Goal: Ask a question

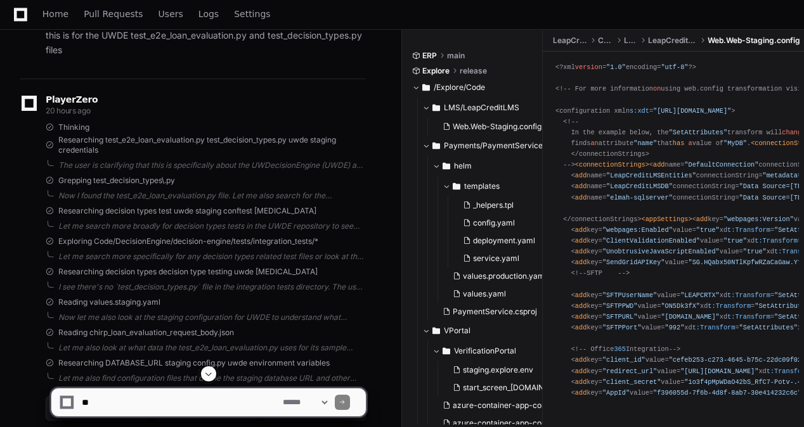
scroll to position [1902, 0]
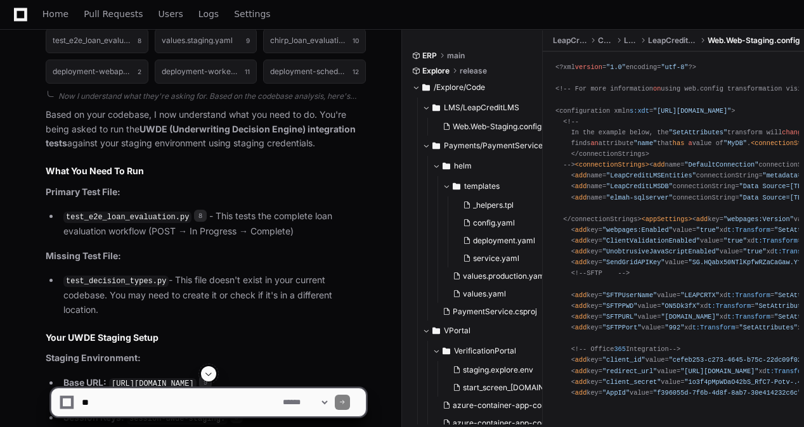
click at [212, 369] on span at bounding box center [208, 374] width 10 height 10
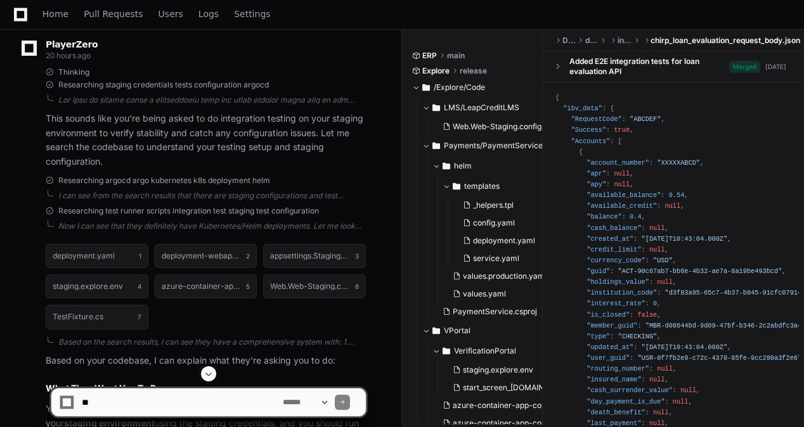
scroll to position [10, 0]
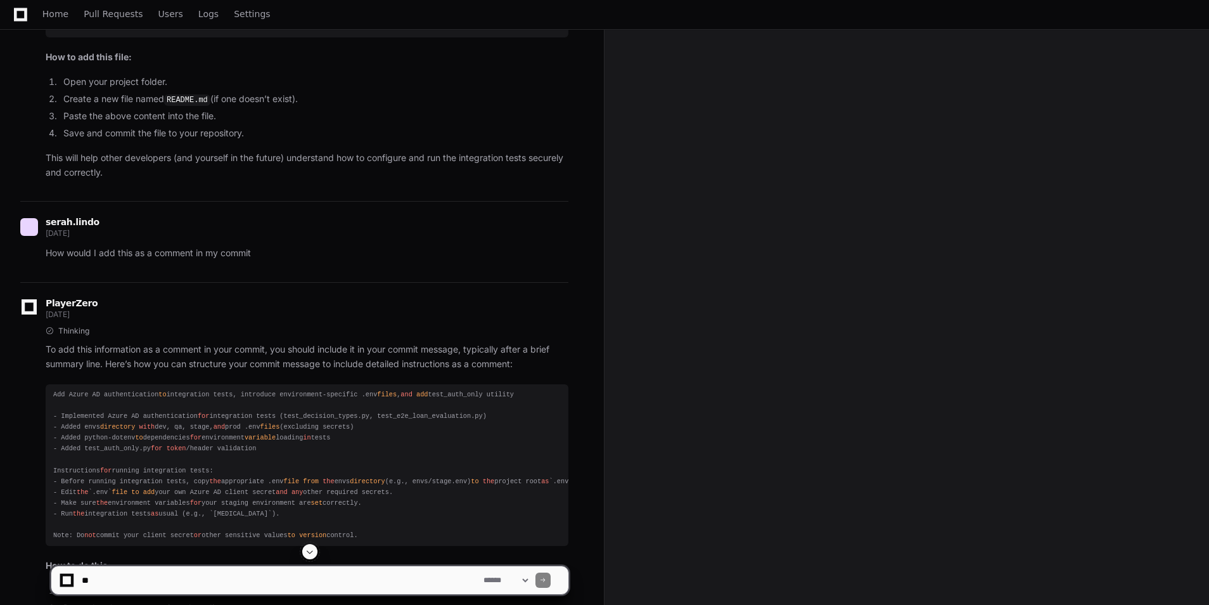
click at [312, 427] on span at bounding box center [310, 551] width 10 height 10
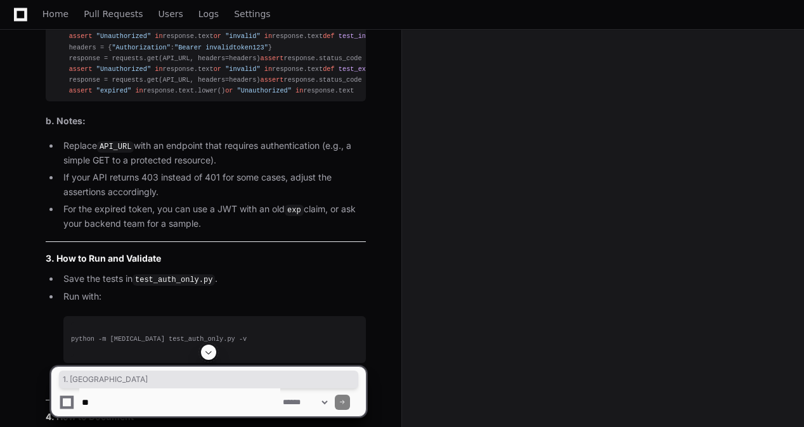
scroll to position [40280, 0]
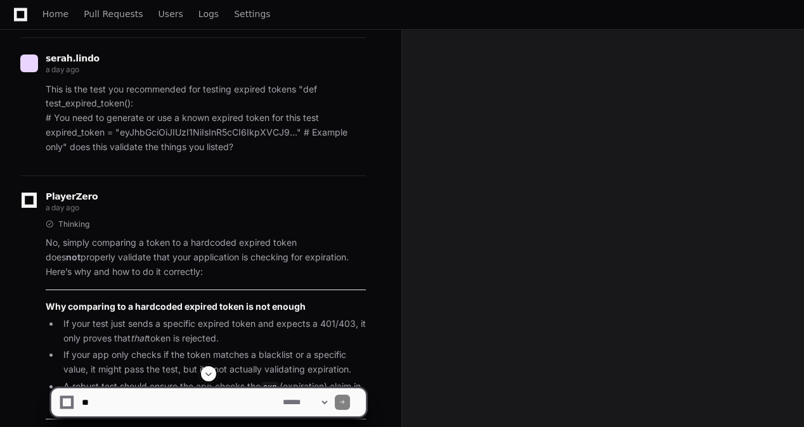
scroll to position [43323, 0]
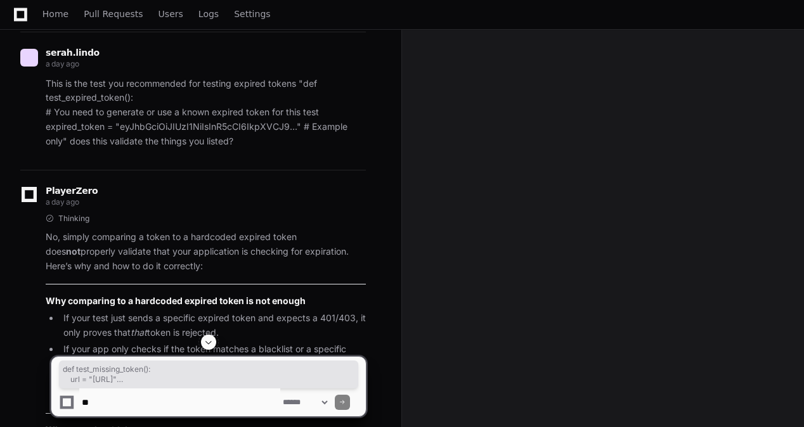
drag, startPoint x: 53, startPoint y: 139, endPoint x: 195, endPoint y: 240, distance: 174.1
copy div "def test_missing_token (): url = "[URL]" response = requests.get(url) assert re…"
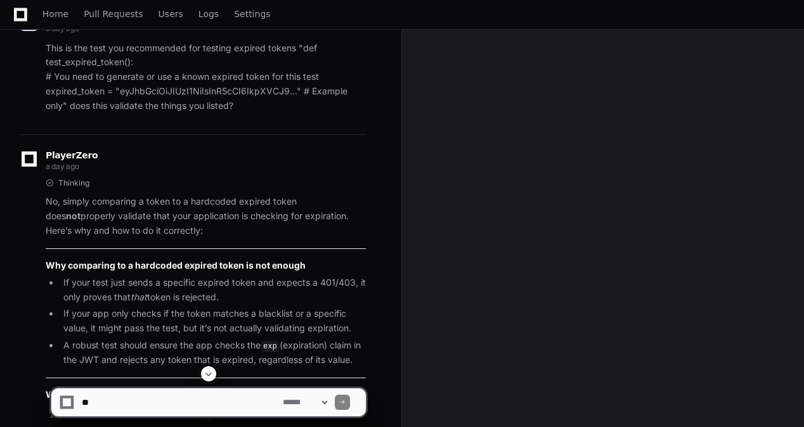
scroll to position [43386, 0]
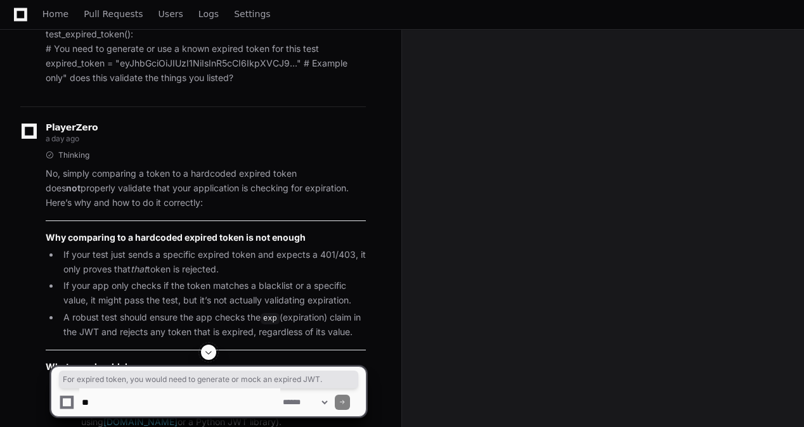
drag, startPoint x: 309, startPoint y: 195, endPoint x: 61, endPoint y: 197, distance: 247.2
copy span "For expired token, you would need to generate or mock an expired JWT."
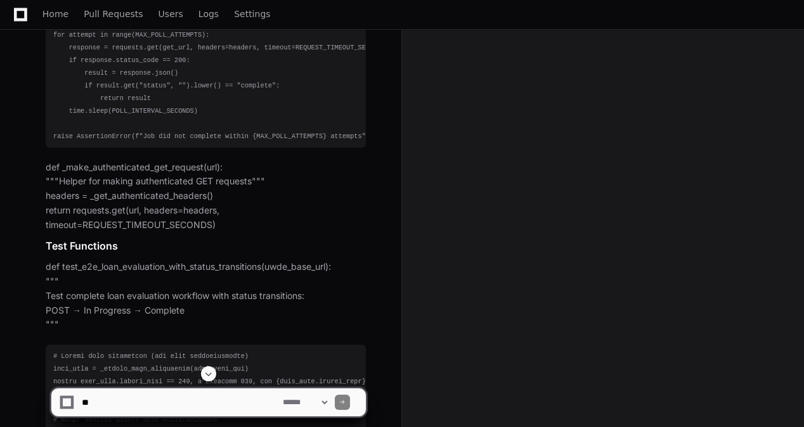
scroll to position [50422, 0]
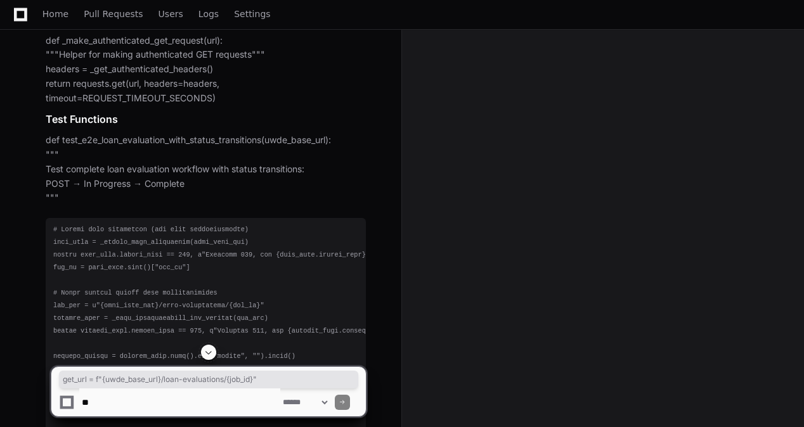
drag, startPoint x: 67, startPoint y: 146, endPoint x: 262, endPoint y: 147, distance: 195.9
drag, startPoint x: 262, startPoint y: 147, endPoint x: 247, endPoint y: 152, distance: 16.0
copy div "get_url = f" {uwde_base_url} /loan-evaluations/ {job_id} ""
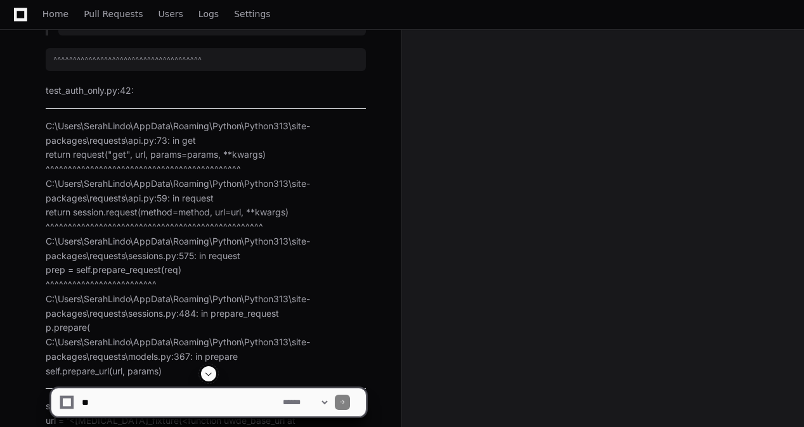
scroll to position [57140, 0]
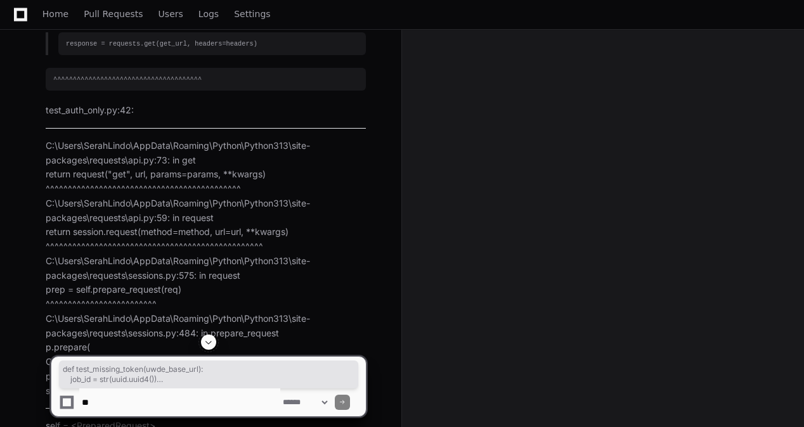
drag, startPoint x: 337, startPoint y: 260, endPoint x: 43, endPoint y: 212, distance: 298.0
copy div "def test_missing_token ( uwde_base_url ): job_id = str (uuid.uuid4()) get_url =…"
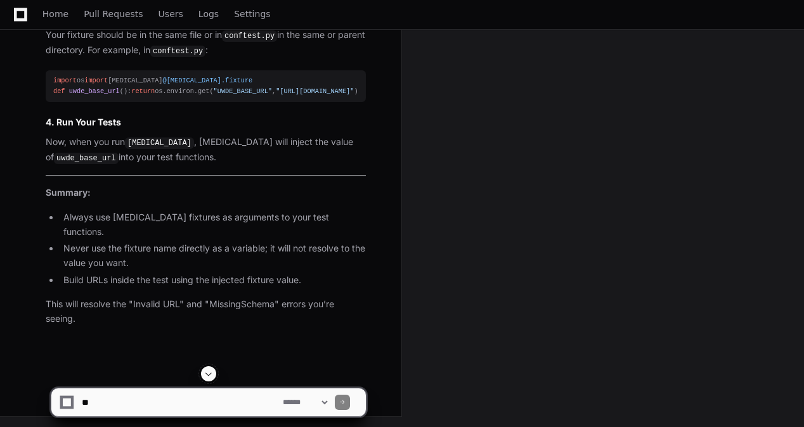
scroll to position [60753, 0]
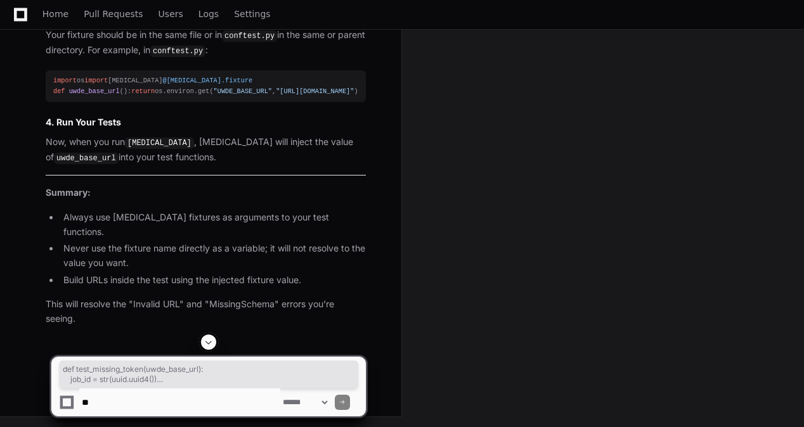
drag, startPoint x: 322, startPoint y: 242, endPoint x: 32, endPoint y: 100, distance: 323.2
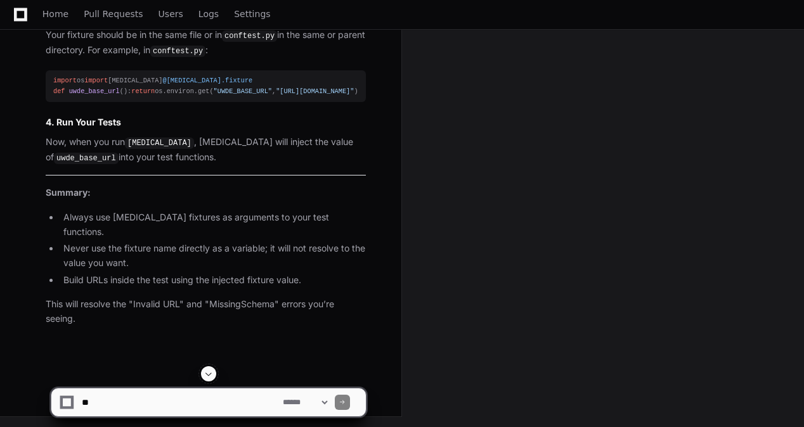
scroll to position [61099, 0]
click at [200, 399] on textarea at bounding box center [179, 403] width 201 height 28
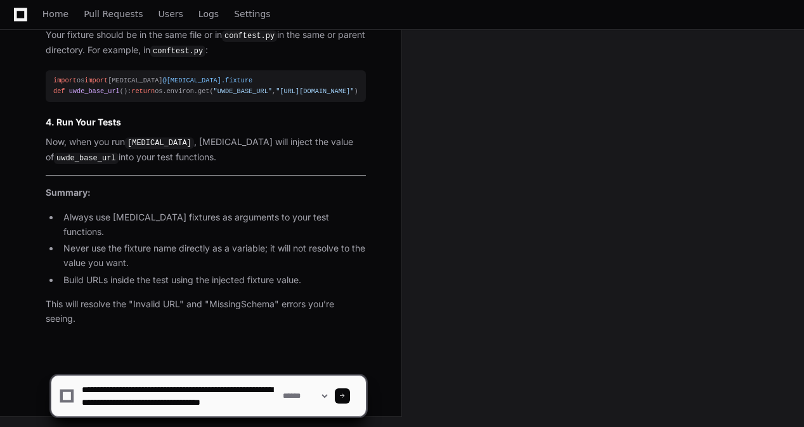
type textarea "**********"
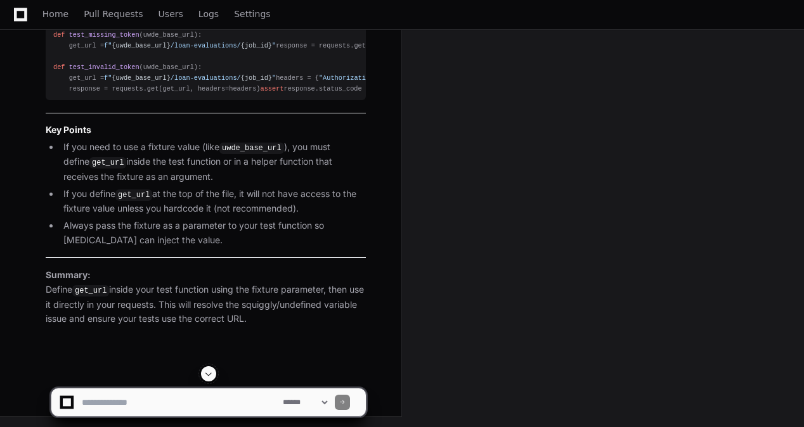
scroll to position [61845, 0]
click at [140, 408] on textarea at bounding box center [179, 403] width 201 height 28
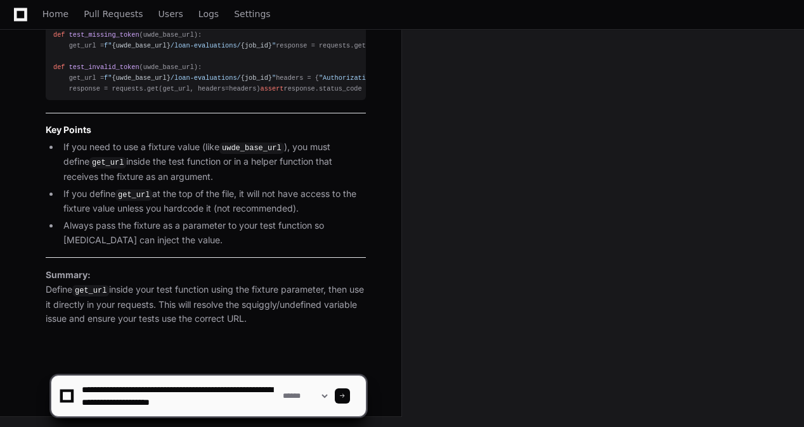
scroll to position [4, 0]
type textarea "**********"
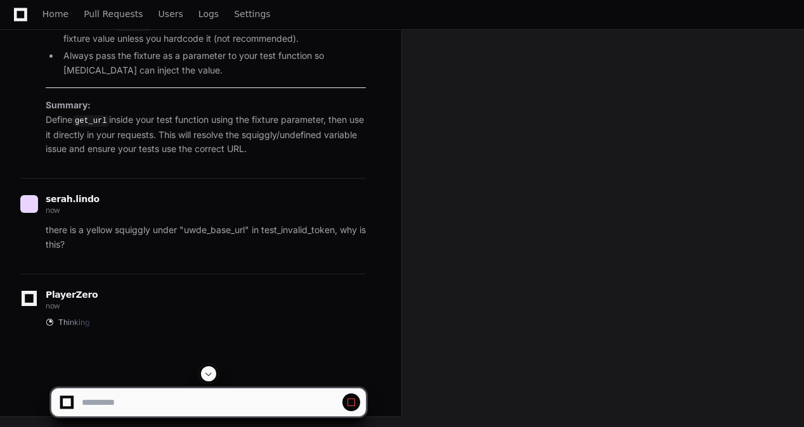
scroll to position [62010, 0]
click at [100, 402] on textarea at bounding box center [179, 403] width 201 height 28
type textarea "*********"
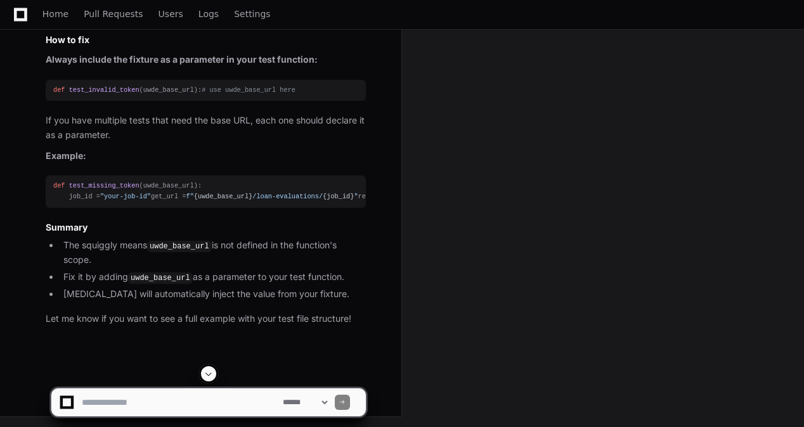
scroll to position [62857, 0]
click at [160, 397] on textarea at bounding box center [179, 403] width 201 height 28
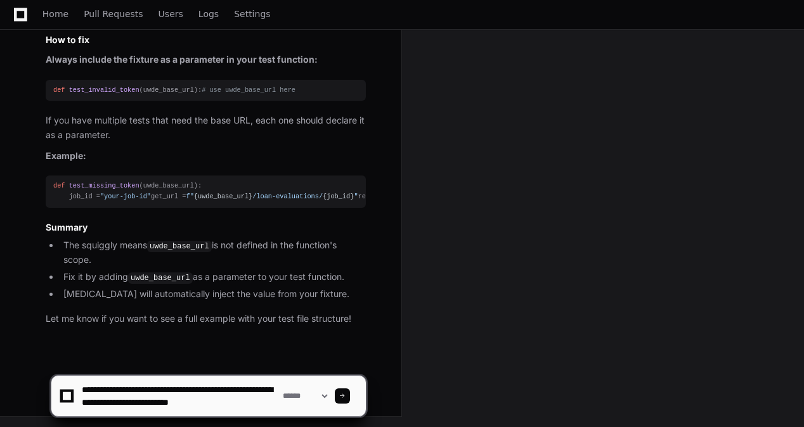
scroll to position [4, 0]
type textarea "**********"
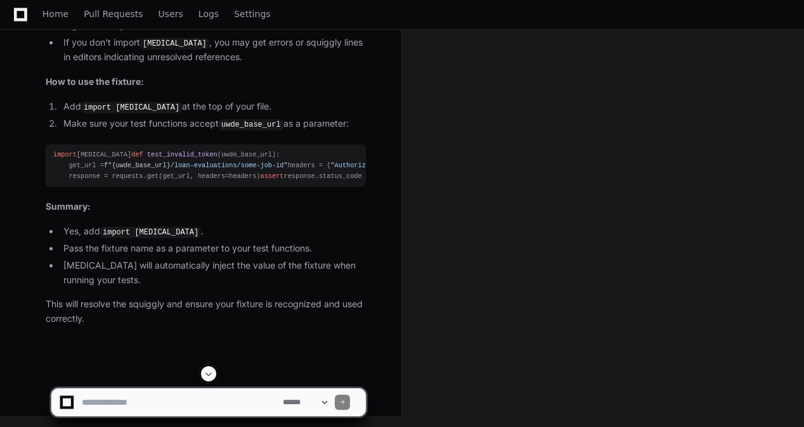
scroll to position [63453, 0]
click at [243, 392] on textarea at bounding box center [179, 403] width 201 height 28
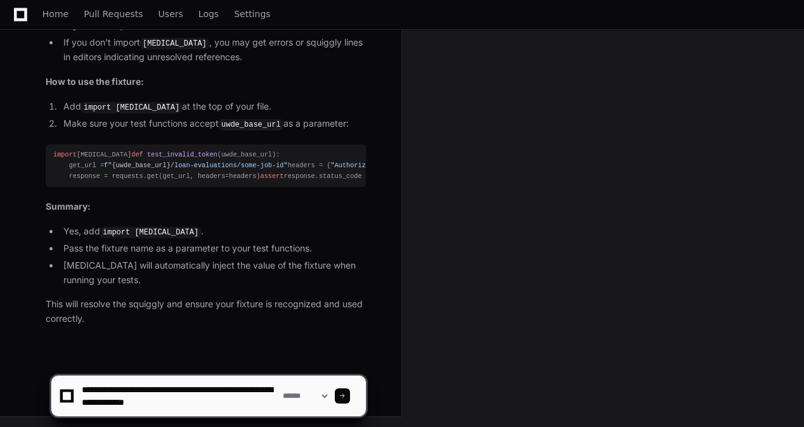
type textarea "**********"
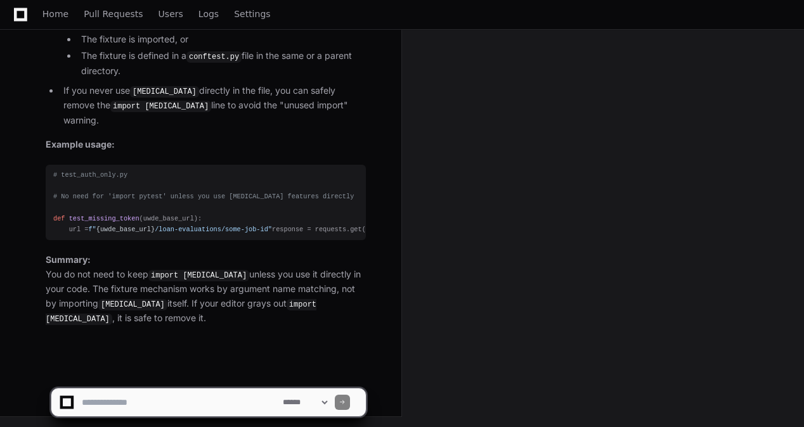
scroll to position [64133, 0]
click at [250, 399] on textarea at bounding box center [179, 403] width 201 height 28
click at [247, 395] on textarea at bounding box center [179, 403] width 201 height 28
paste textarea "**********"
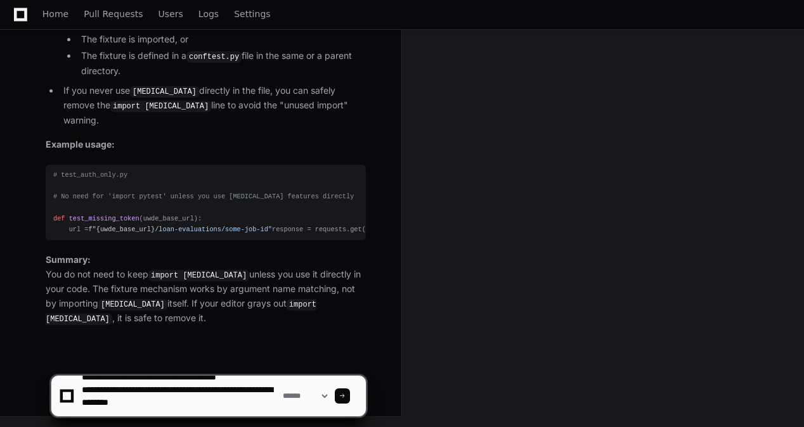
scroll to position [13, 0]
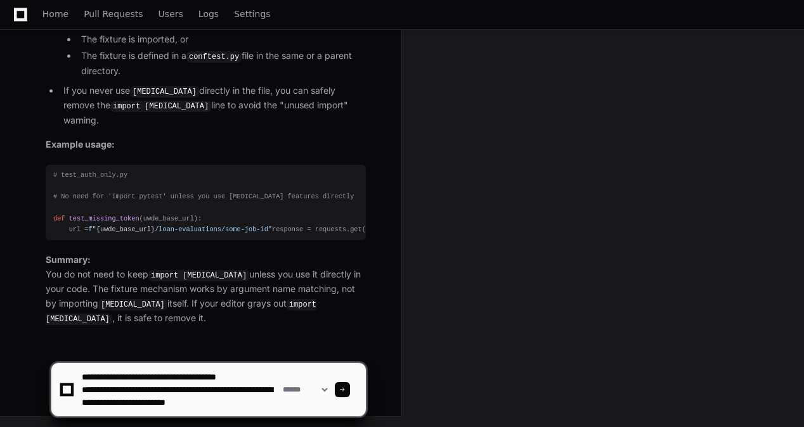
type textarea "**********"
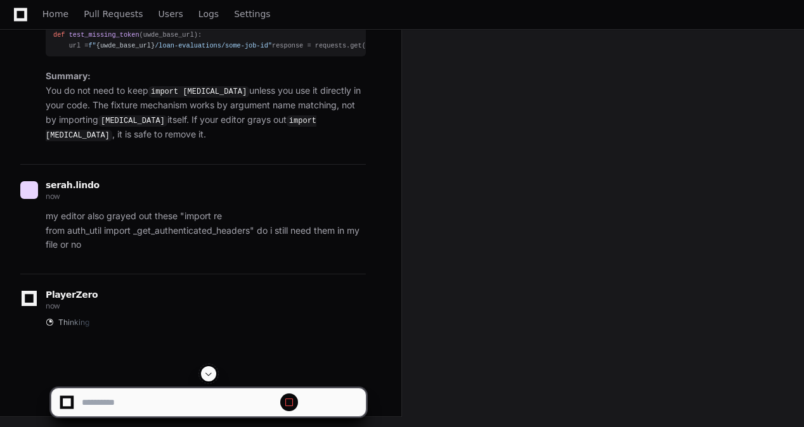
scroll to position [0, 0]
